Goal: Check status: Check status

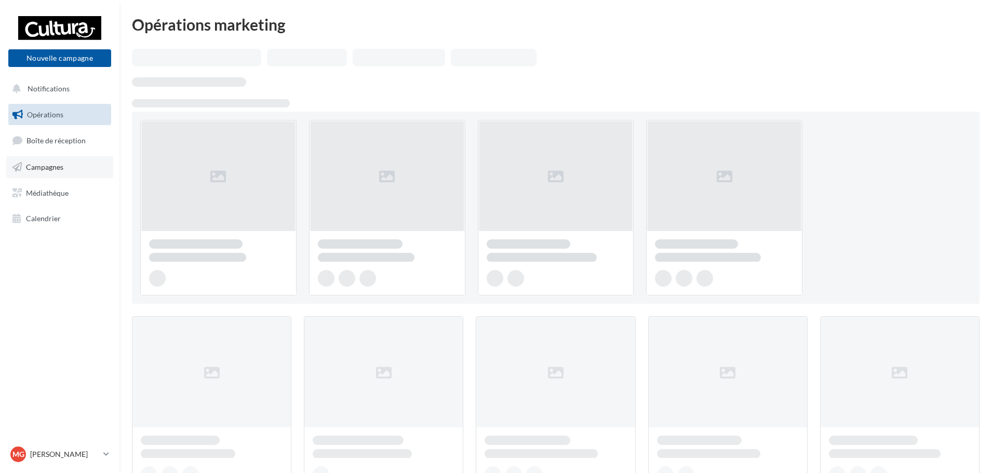
click at [67, 166] on link "Campagnes" at bounding box center [59, 167] width 107 height 22
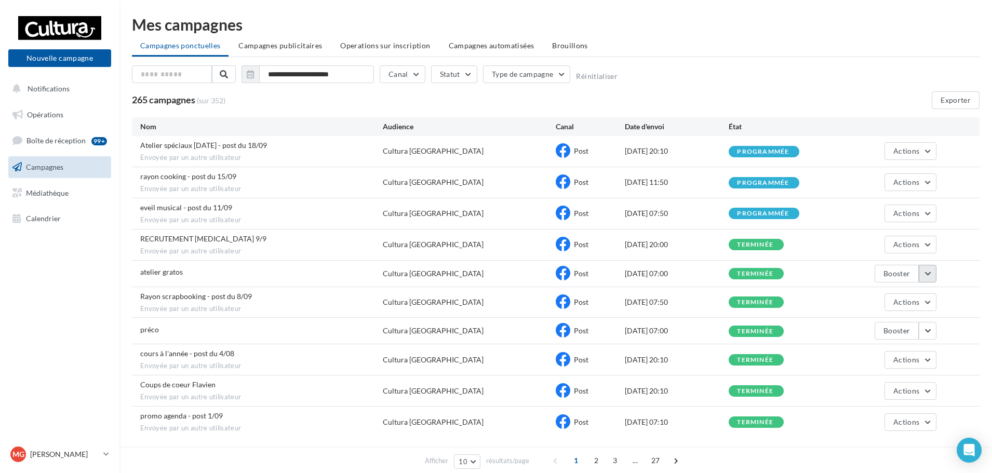
click at [928, 274] on button "button" at bounding box center [927, 274] width 18 height 18
click at [894, 292] on button "Voir les résultats" at bounding box center [884, 298] width 104 height 27
